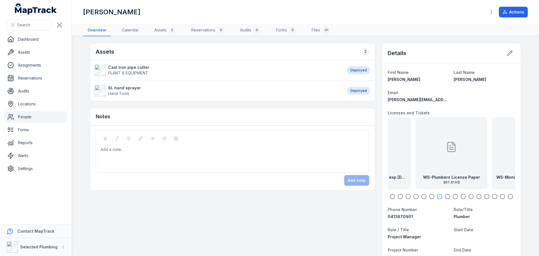
click at [429, 194] on icon "button" at bounding box center [432, 197] width 6 height 6
click at [422, 195] on icon "button" at bounding box center [424, 197] width 6 height 6
click at [414, 195] on icon "button" at bounding box center [416, 197] width 6 height 6
click at [406, 197] on icon "button" at bounding box center [409, 197] width 6 height 6
click at [431, 195] on icon "button" at bounding box center [432, 197] width 6 height 6
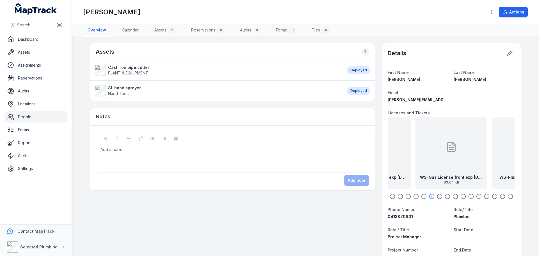
click at [438, 195] on icon "button" at bounding box center [440, 197] width 6 height 6
click at [445, 195] on icon "button" at bounding box center [448, 197] width 6 height 6
click at [455, 195] on icon "button" at bounding box center [456, 197] width 6 height 6
click at [461, 196] on icon "button" at bounding box center [464, 197] width 6 height 6
click at [447, 157] on div at bounding box center [451, 147] width 11 height 51
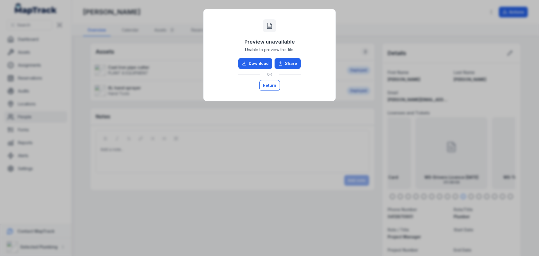
click at [270, 85] on button "Return" at bounding box center [270, 85] width 21 height 11
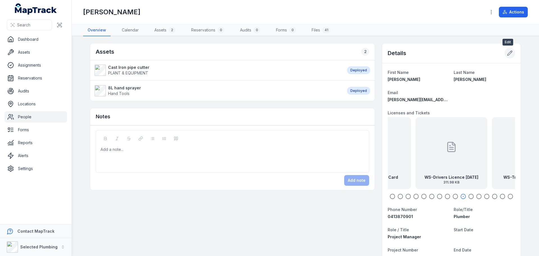
click at [508, 53] on icon at bounding box center [510, 53] width 5 height 5
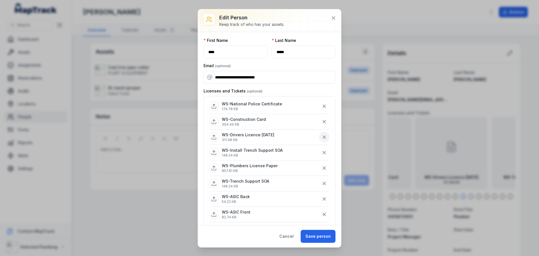
click at [322, 137] on icon "button" at bounding box center [325, 137] width 6 height 6
click at [322, 120] on icon "button" at bounding box center [325, 122] width 6 height 6
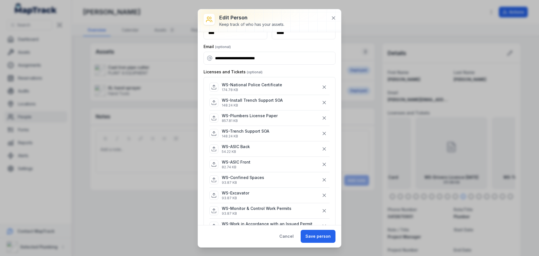
scroll to position [28, 0]
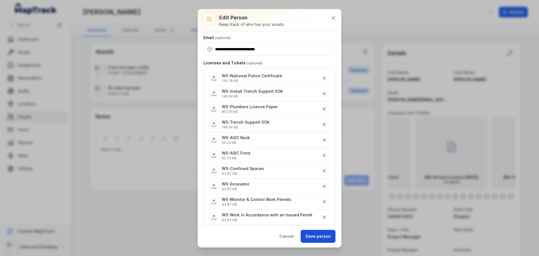
click at [318, 234] on button "Save person" at bounding box center [318, 236] width 35 height 13
